Goal: Feedback & Contribution: Submit feedback/report problem

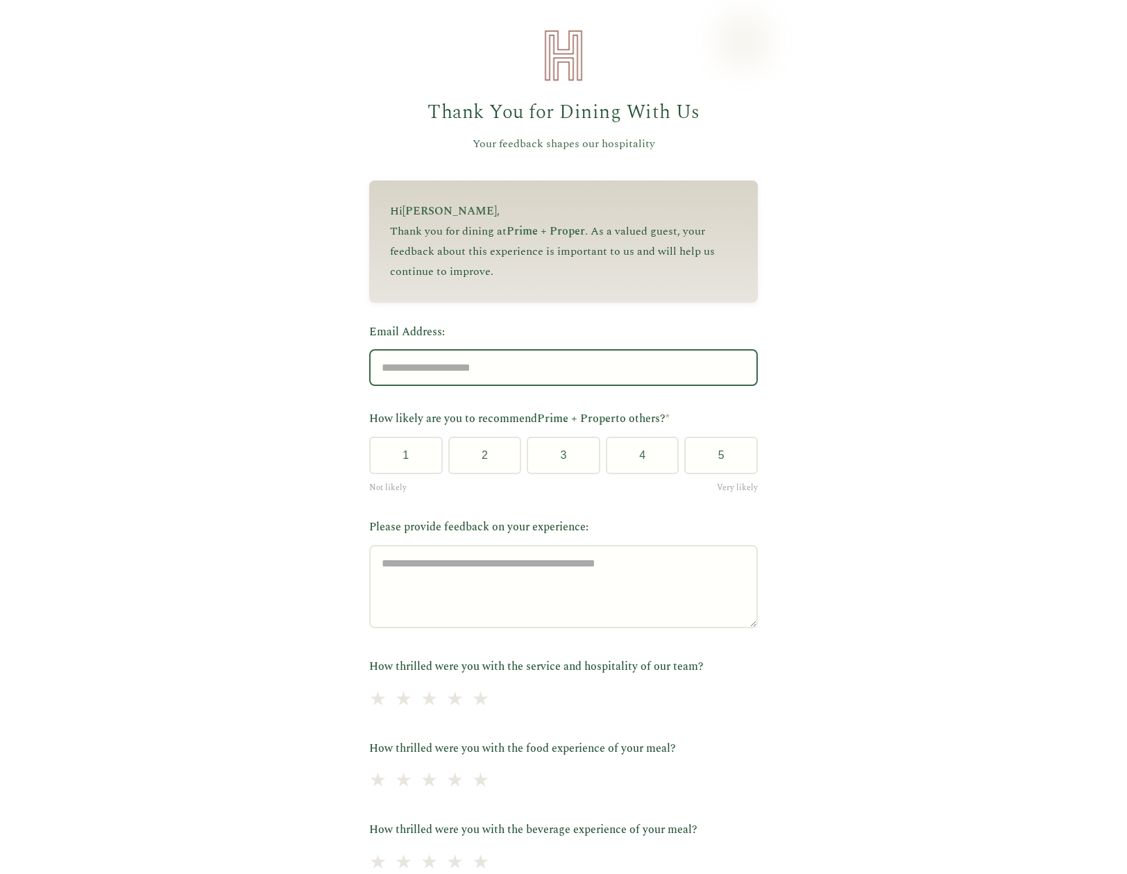
click at [390, 385] on input "Email Address:" at bounding box center [563, 367] width 389 height 37
type input "**********"
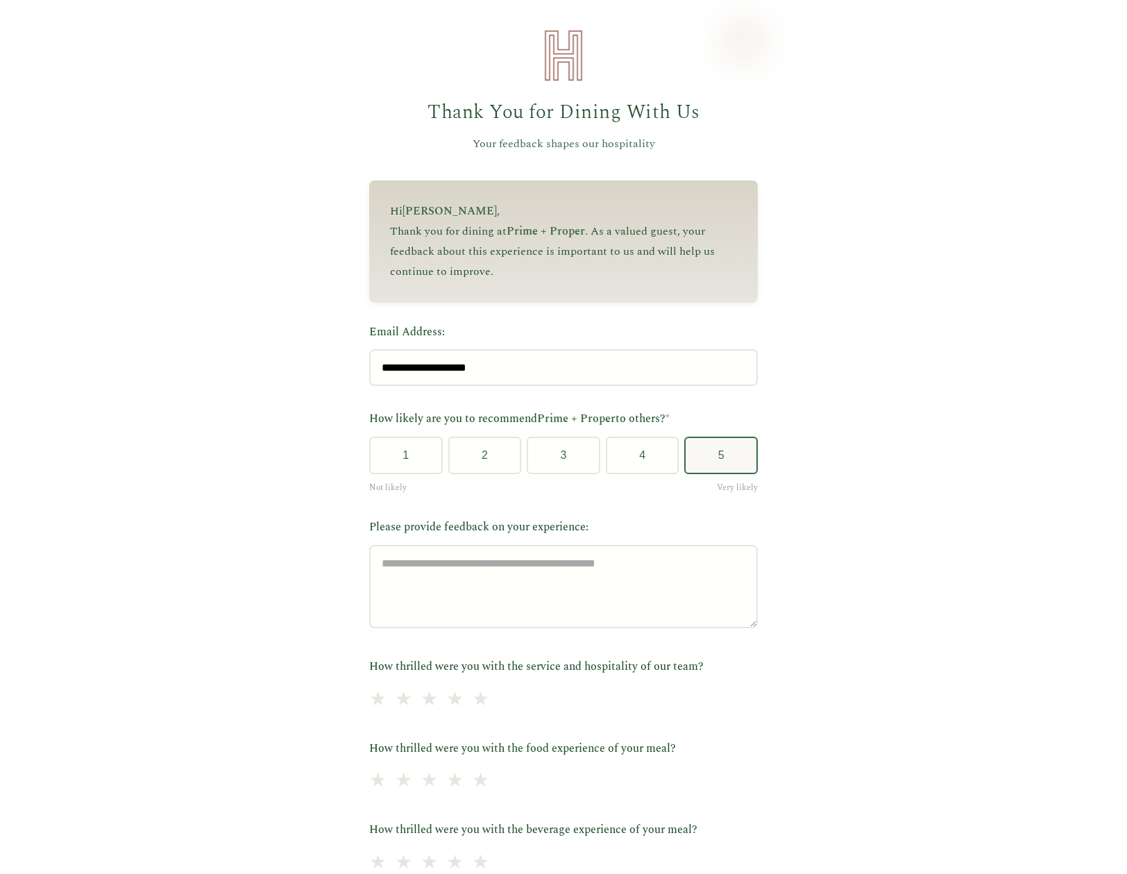
click at [708, 455] on button "5" at bounding box center [721, 454] width 74 height 37
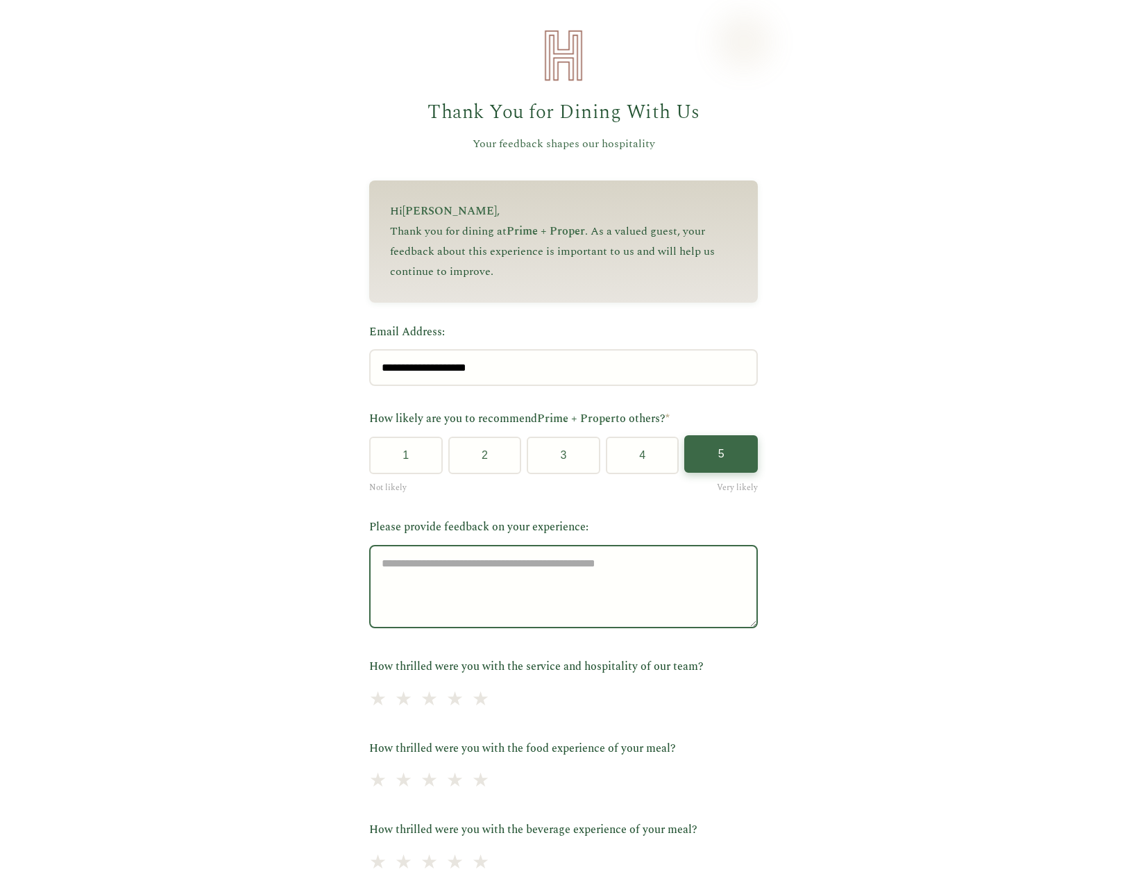
click at [662, 579] on textarea "Please provide feedback on your experience:" at bounding box center [563, 586] width 389 height 83
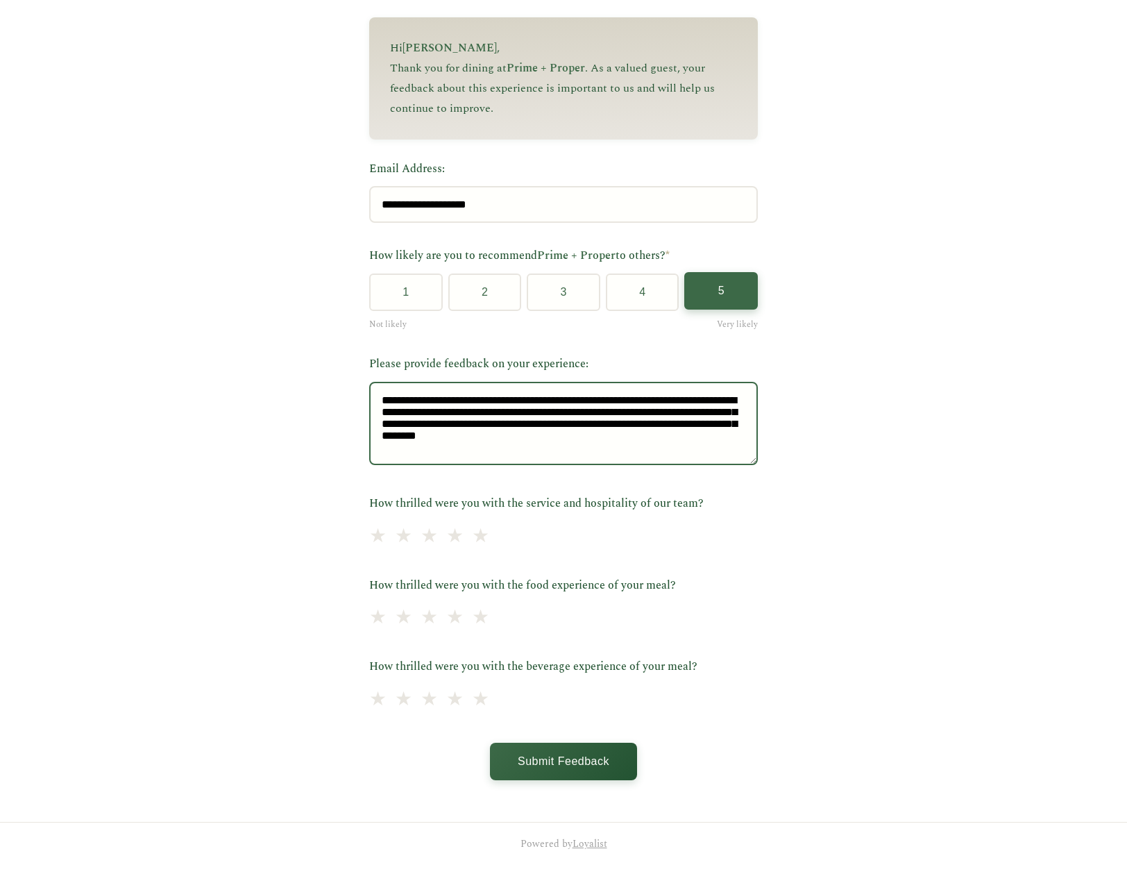
scroll to position [170, 0]
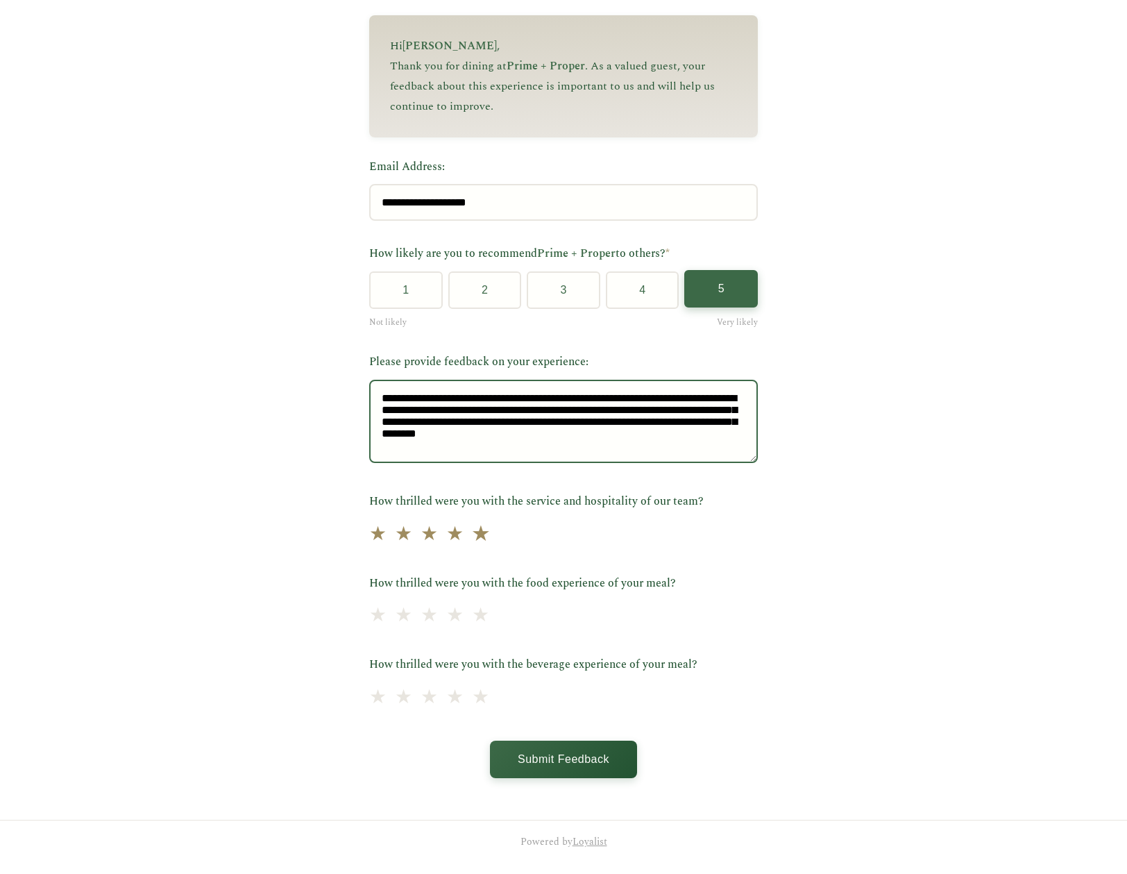
type textarea "**********"
click at [471, 529] on span "★" at bounding box center [480, 534] width 19 height 34
click at [475, 627] on span "★" at bounding box center [480, 616] width 19 height 34
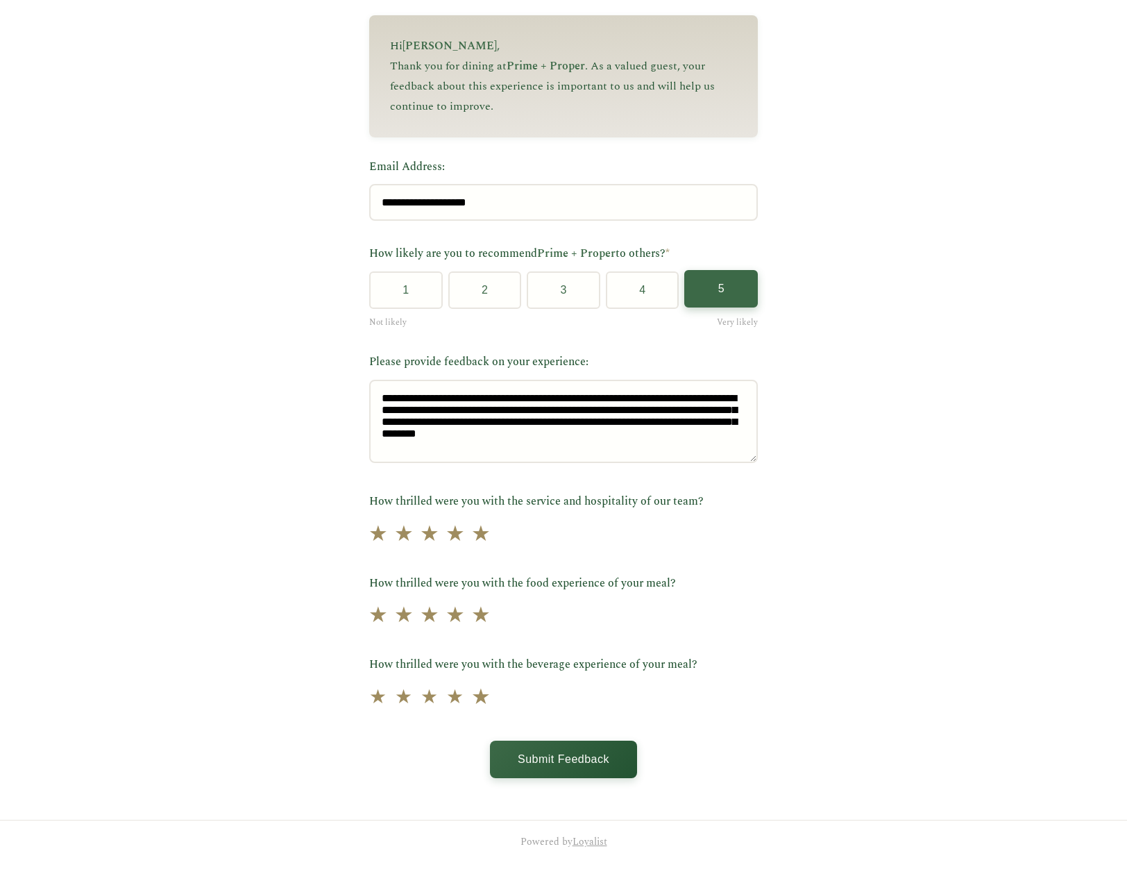
click at [471, 693] on span "★" at bounding box center [480, 697] width 19 height 34
click at [583, 753] on button "Submit Feedback" at bounding box center [563, 757] width 147 height 37
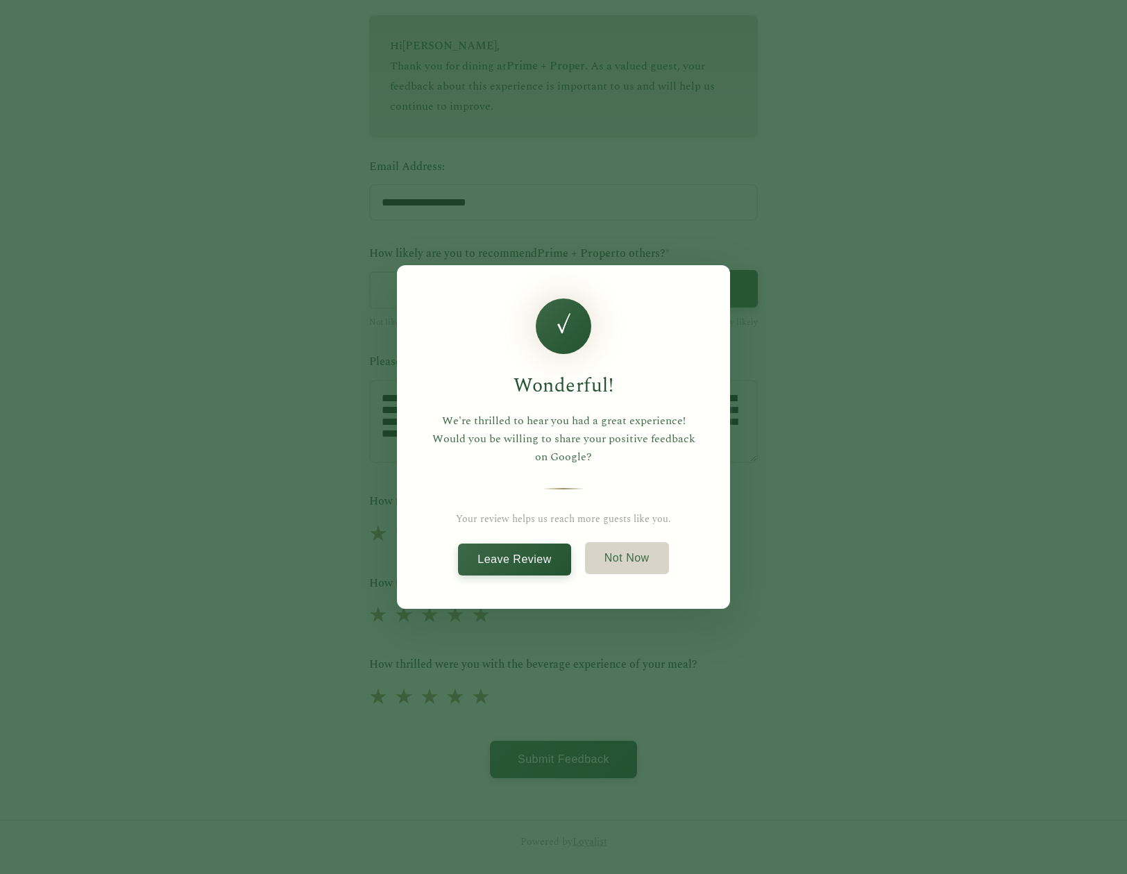
click at [611, 555] on button "Not Now" at bounding box center [627, 558] width 84 height 32
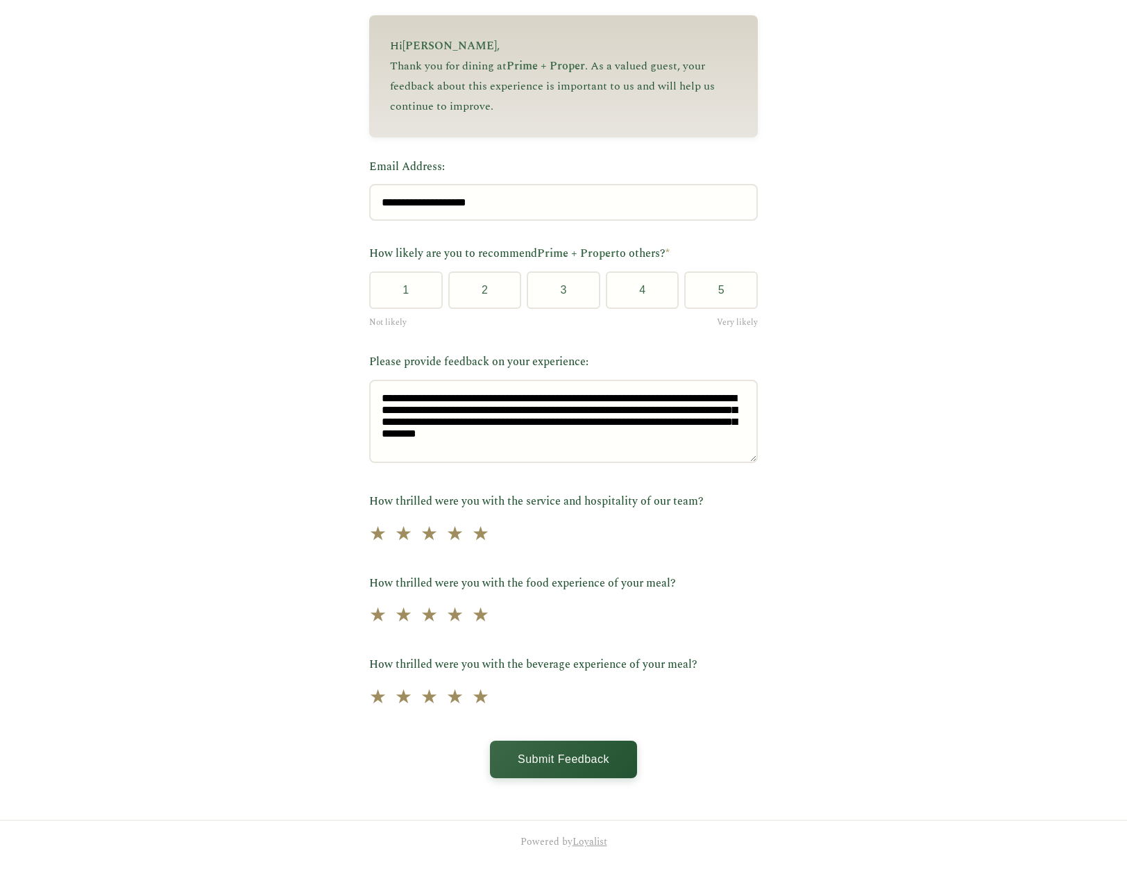
scroll to position [0, 0]
